Goal: Transaction & Acquisition: Obtain resource

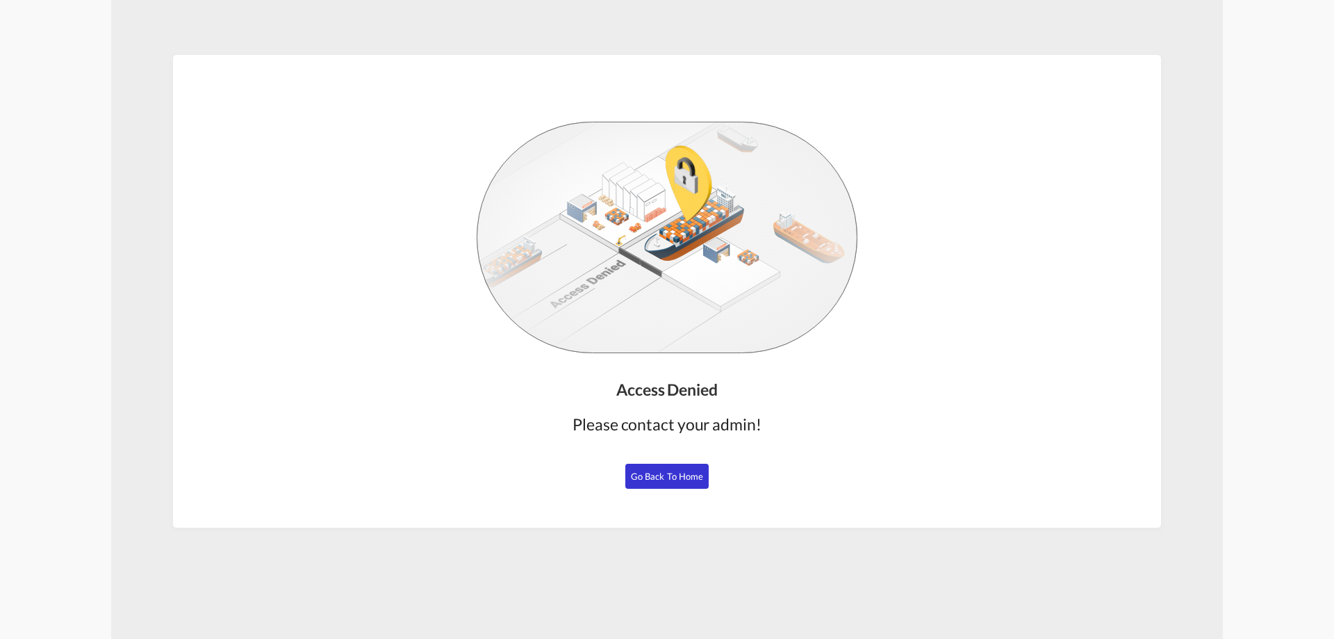
click at [676, 471] on span "Go Back to Home" at bounding box center [667, 476] width 73 height 11
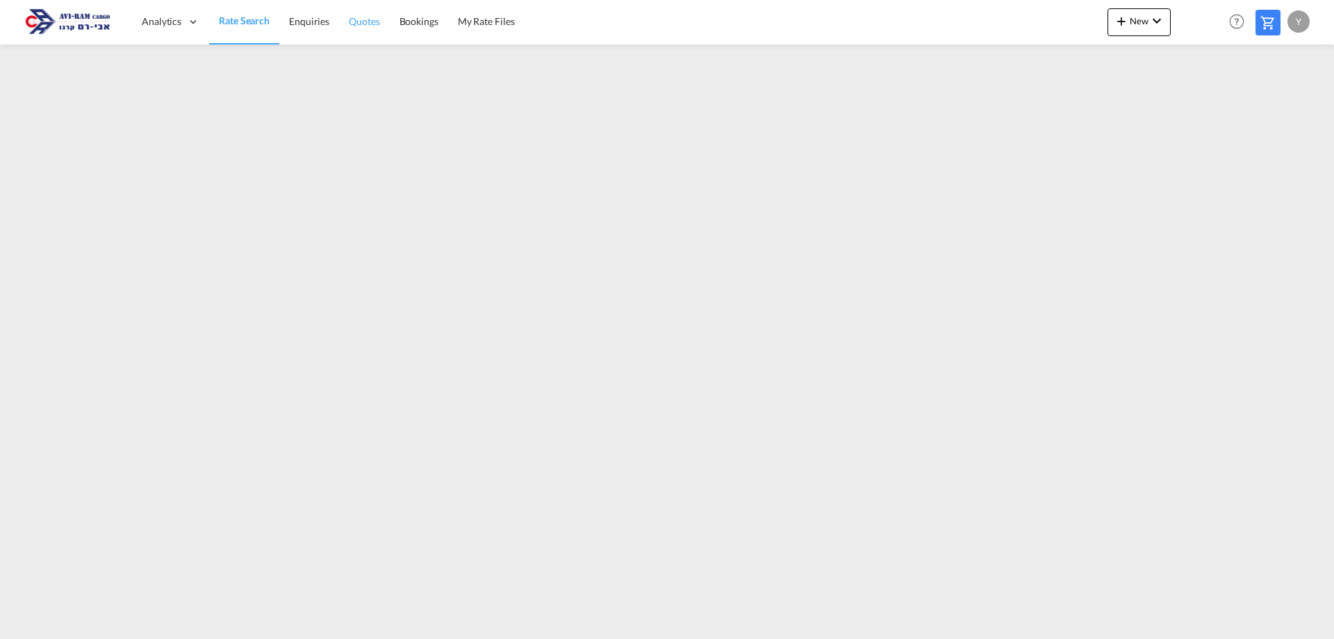
click at [343, 24] on link "Quotes" at bounding box center [364, 21] width 50 height 45
click at [261, 24] on span "Rate Search" at bounding box center [244, 21] width 50 height 12
